Goal: Task Accomplishment & Management: Use online tool/utility

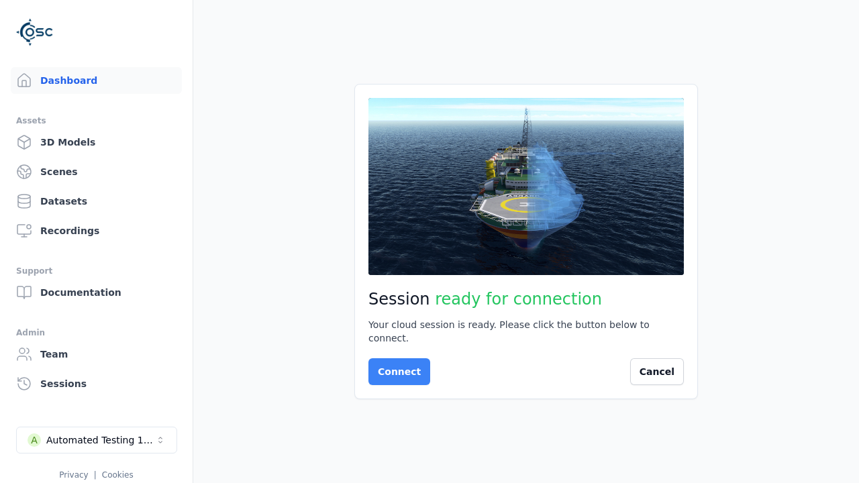
click at [395, 365] on button "Connect" at bounding box center [400, 371] width 62 height 27
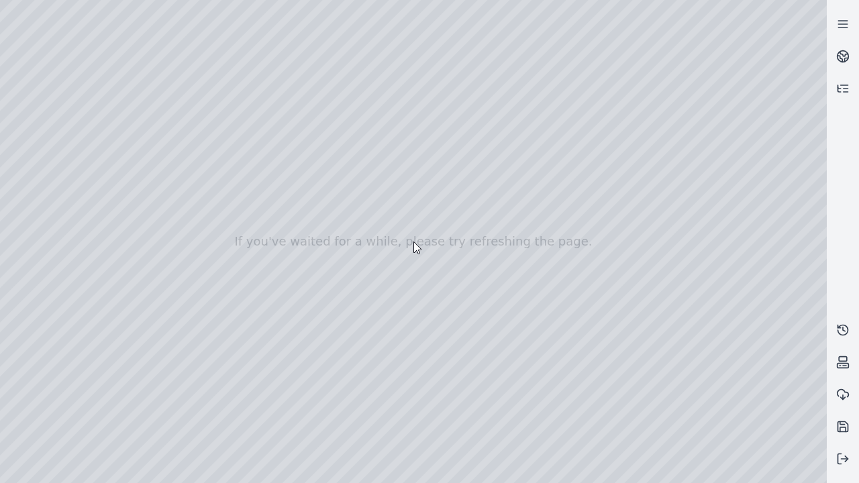
click at [793, 474] on div at bounding box center [413, 241] width 827 height 483
click at [716, 376] on div at bounding box center [413, 241] width 827 height 483
